Goal: Download file/media

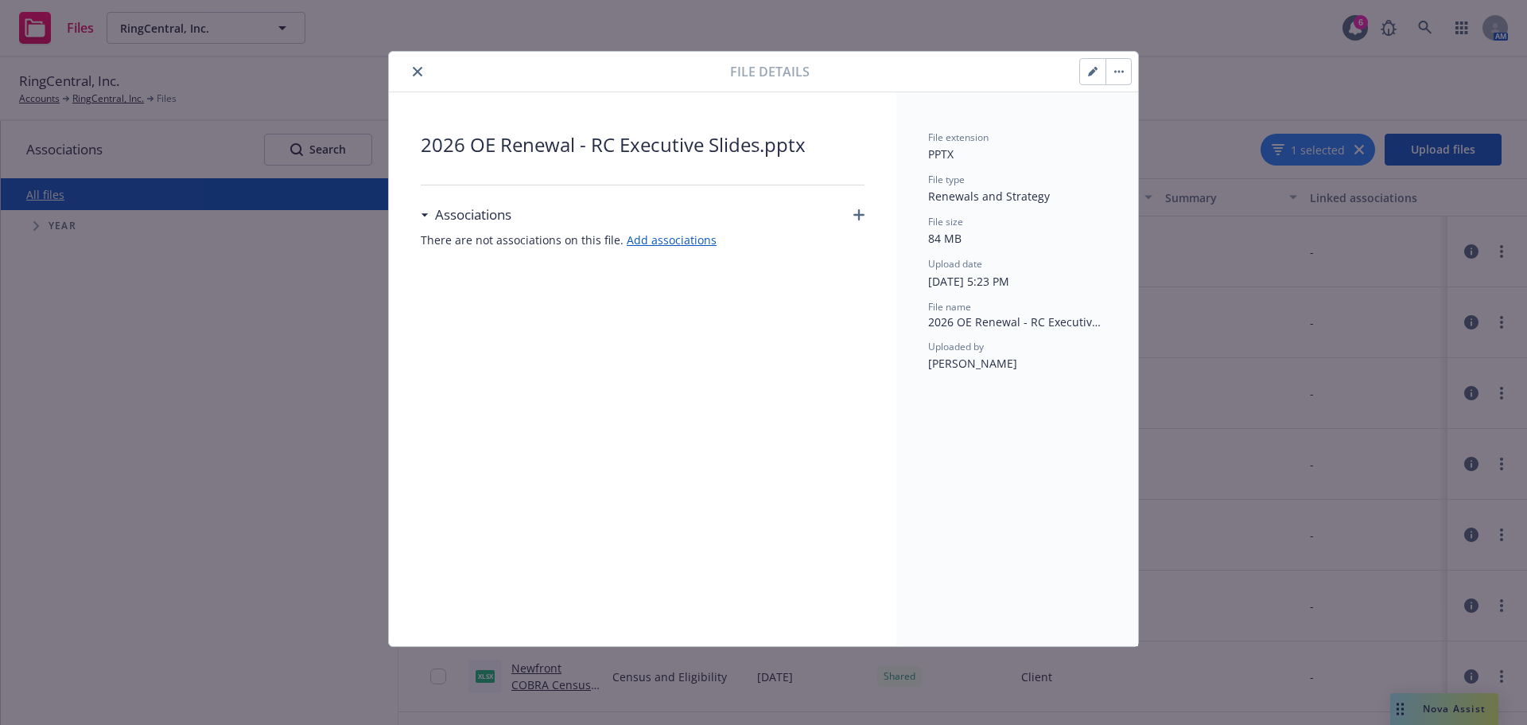
click at [732, 150] on span "2026 OE Renewal - RC Executive Slides.pptx" at bounding box center [643, 144] width 444 height 29
click at [1116, 73] on button "button" at bounding box center [1117, 71] width 25 height 25
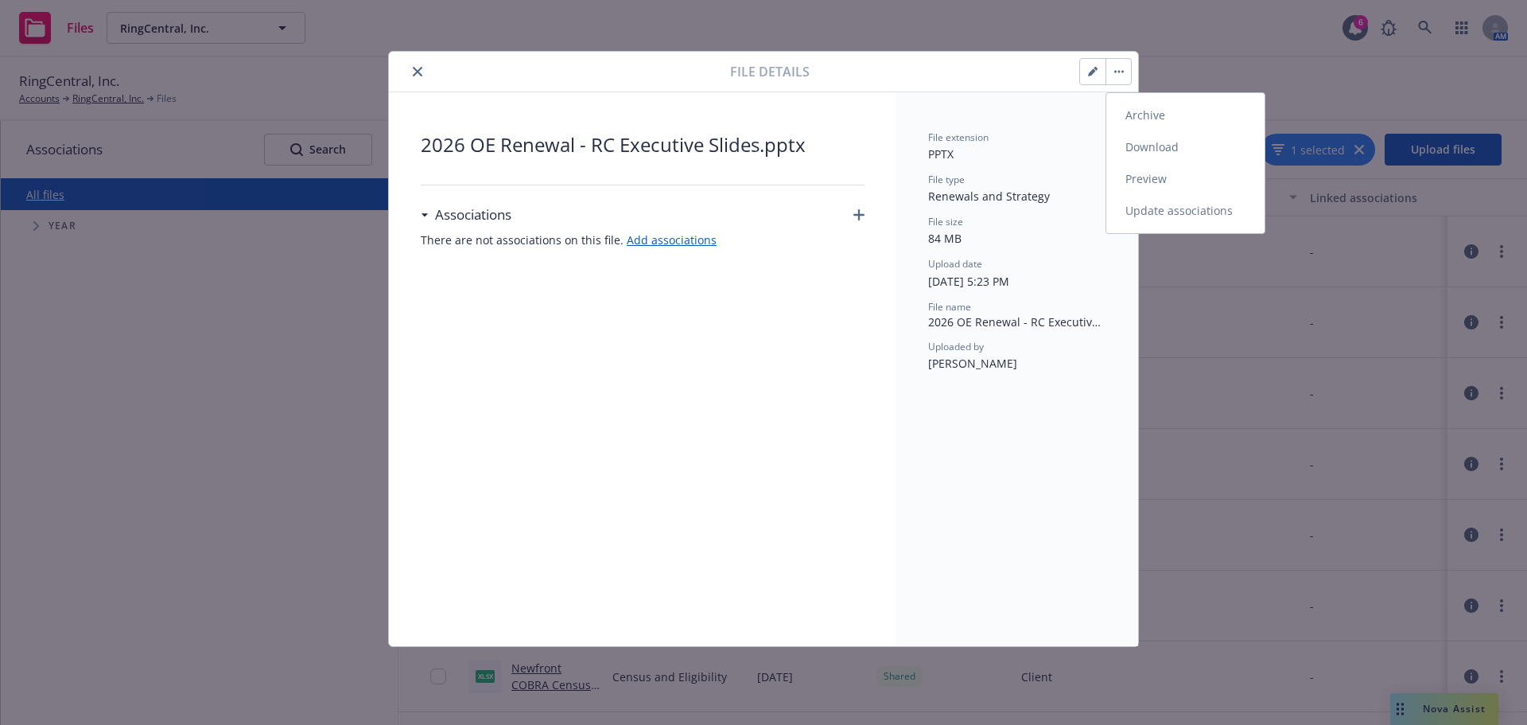
click at [1139, 146] on link "Download" at bounding box center [1185, 147] width 158 height 32
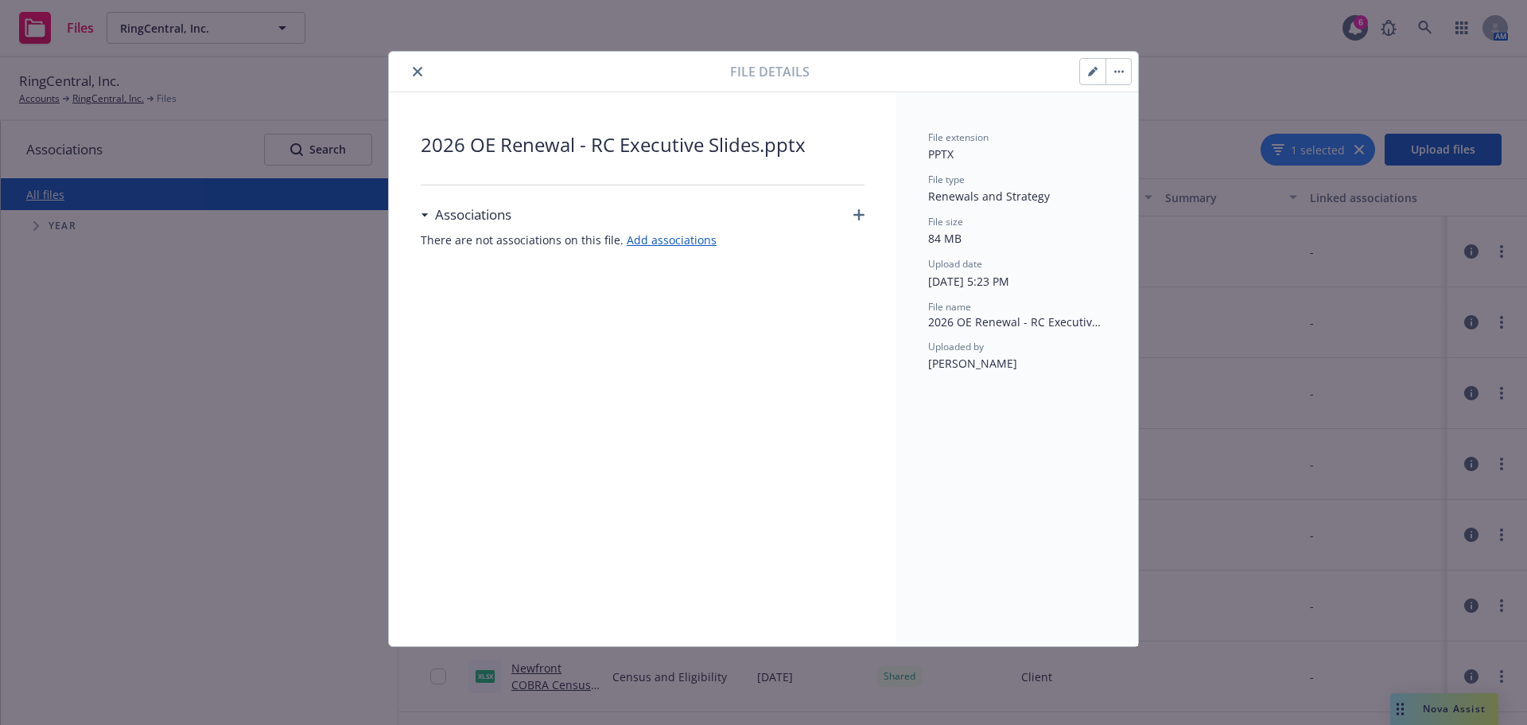
click at [418, 69] on icon "close" at bounding box center [418, 72] width 10 height 10
